Goal: Navigation & Orientation: Go to known website

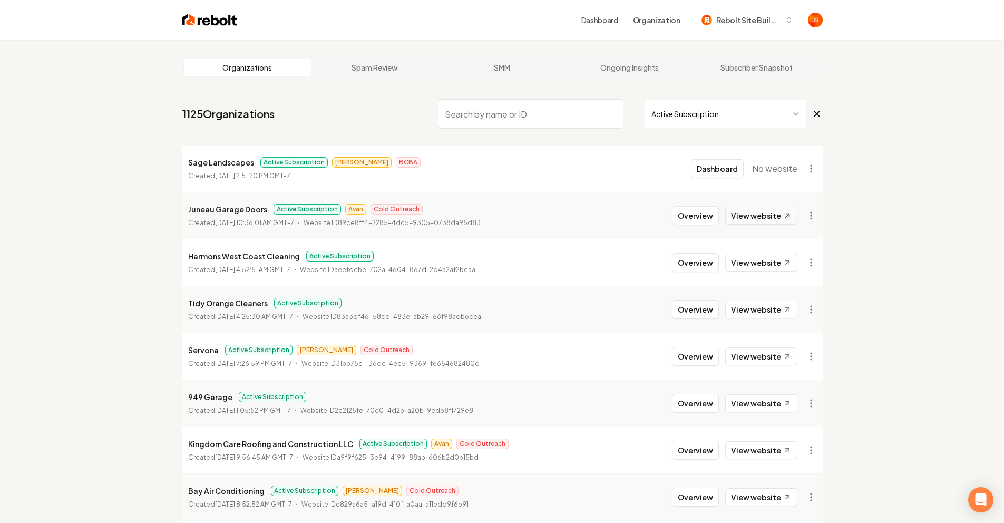
click at [773, 210] on link "View website" at bounding box center [761, 216] width 72 height 18
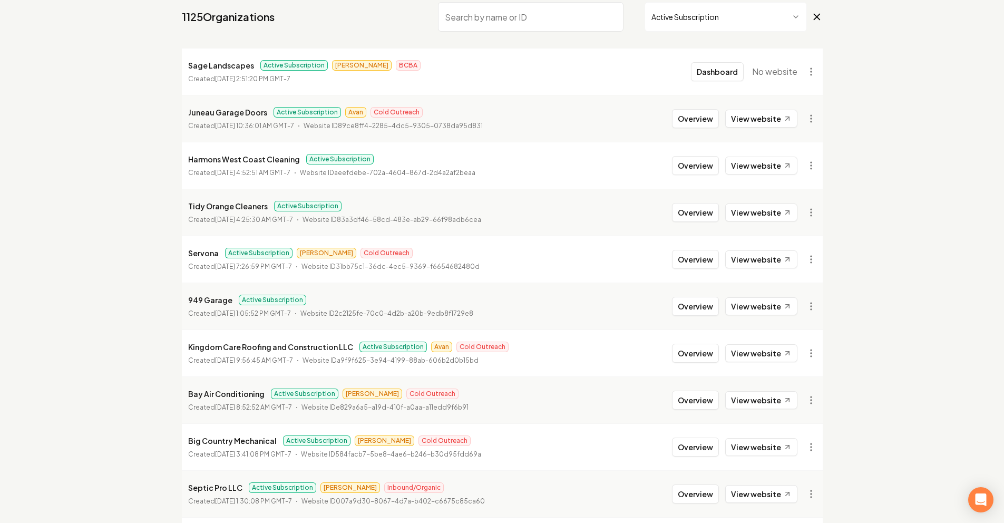
scroll to position [217, 0]
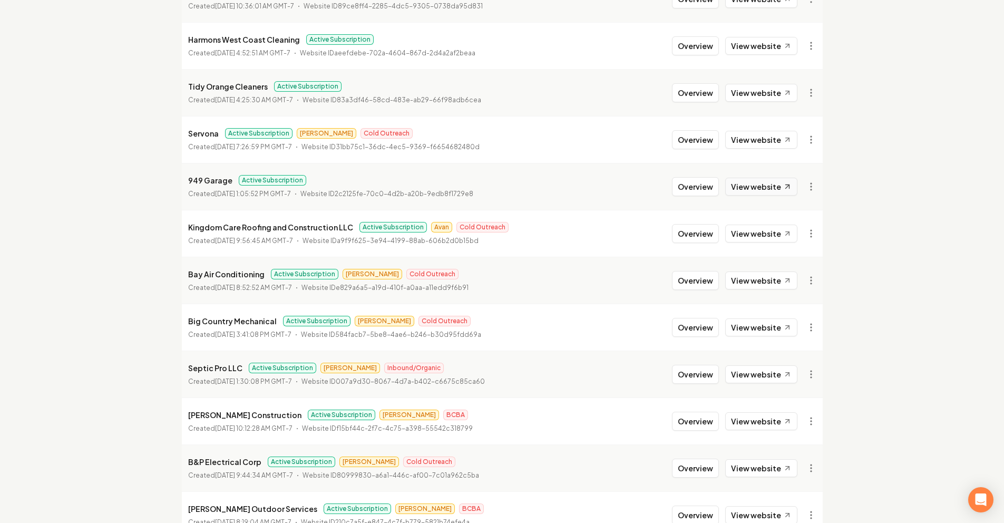
click at [752, 184] on link "View website" at bounding box center [761, 187] width 72 height 18
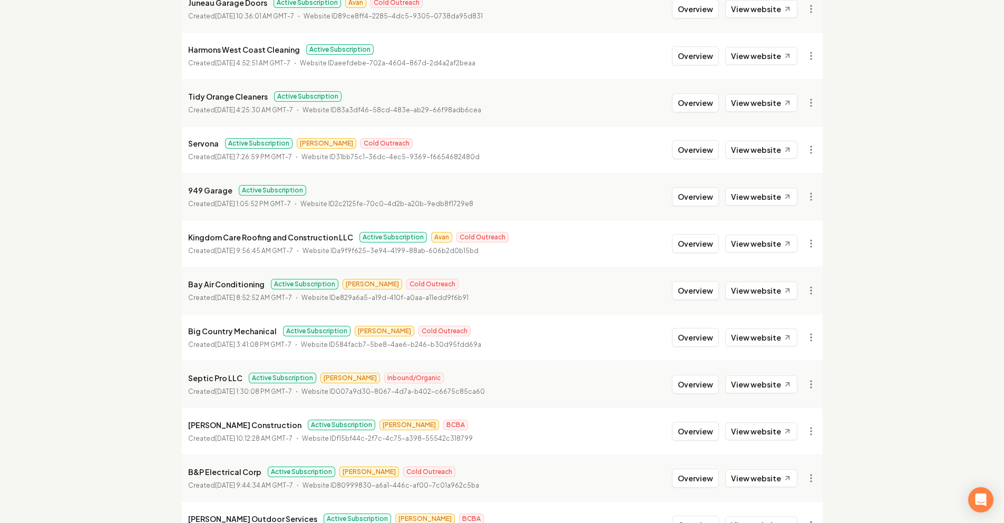
scroll to position [363, 0]
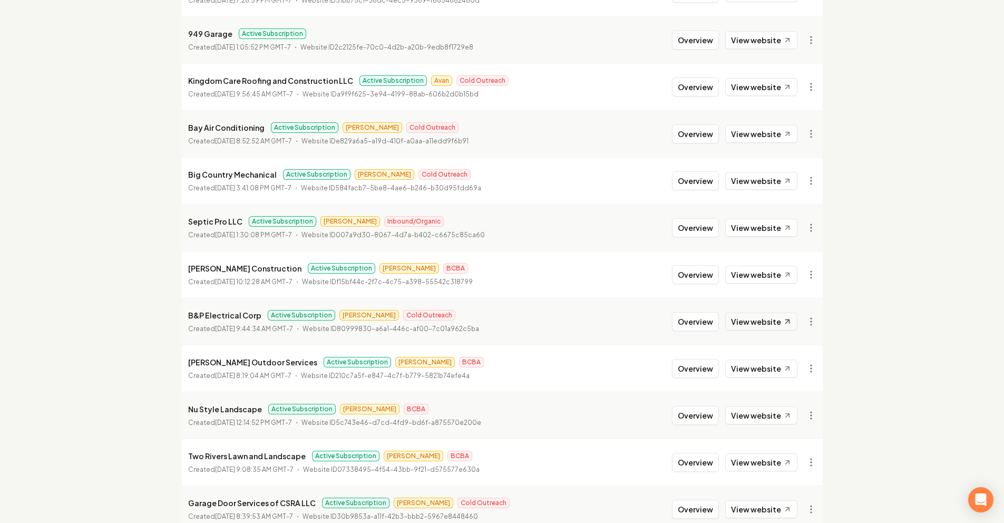
click at [770, 329] on link "View website" at bounding box center [761, 321] width 72 height 18
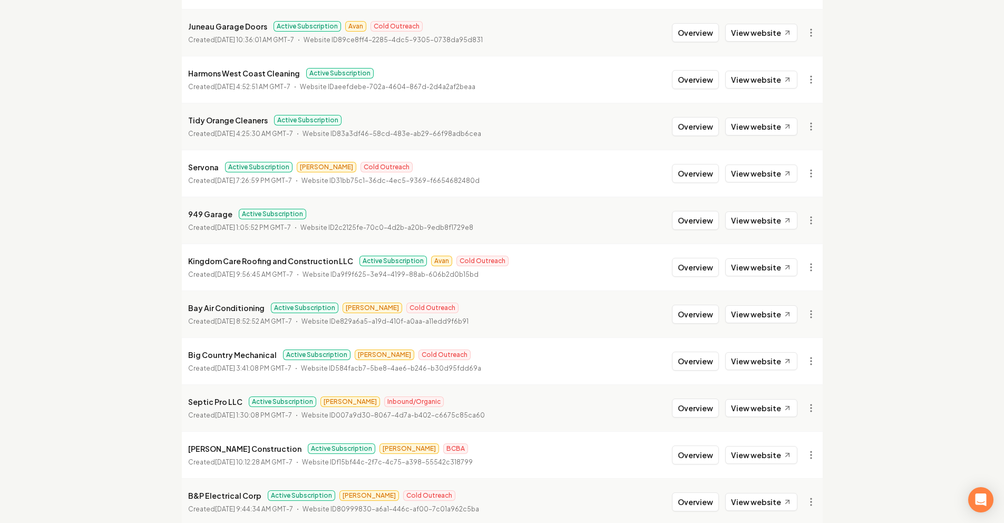
scroll to position [182, 0]
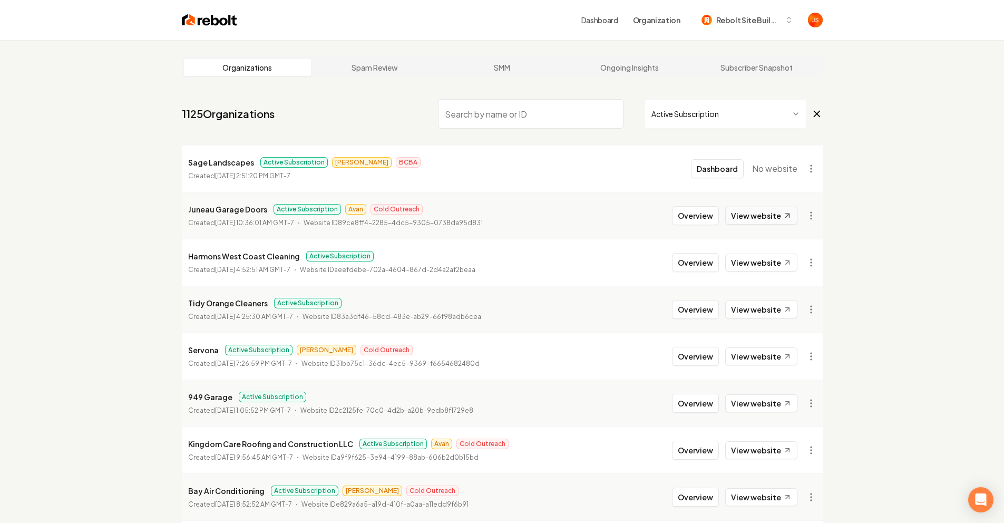
click at [766, 215] on link "View website" at bounding box center [761, 216] width 72 height 18
